Goal: Navigation & Orientation: Go to known website

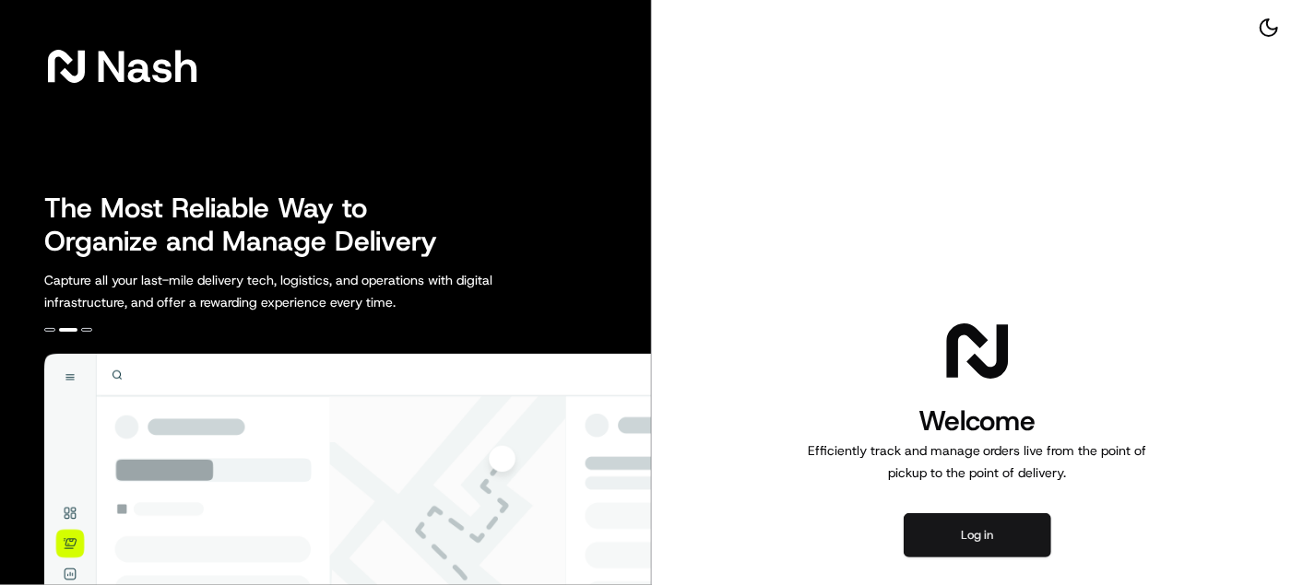
click at [972, 537] on button "Log in" at bounding box center [976, 535] width 147 height 44
